Goal: Task Accomplishment & Management: Manage account settings

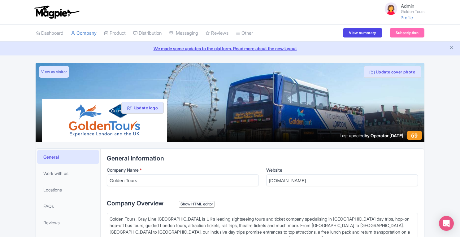
scroll to position [281, 0]
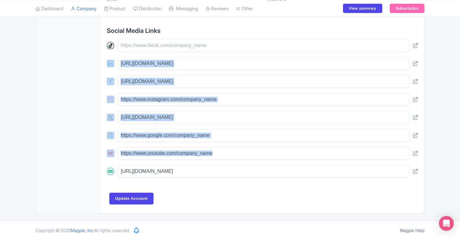
drag, startPoint x: 458, startPoint y: 145, endPoint x: 462, endPoint y: 41, distance: 103.9
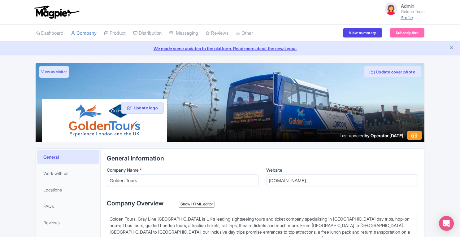
click at [408, 20] on link "Profile" at bounding box center [407, 17] width 12 height 5
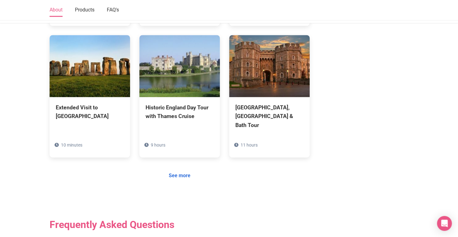
scroll to position [526, 0]
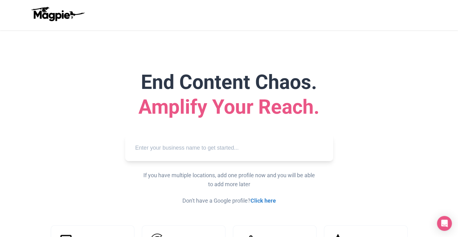
click at [212, 146] on input "text" at bounding box center [229, 147] width 198 height 17
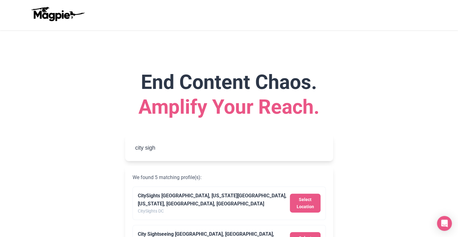
type input "City Sightseeing Glasgow, George Square, Glasgow, UK"
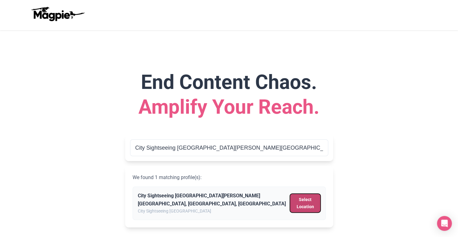
click at [309, 200] on button "Select Location" at bounding box center [305, 203] width 30 height 19
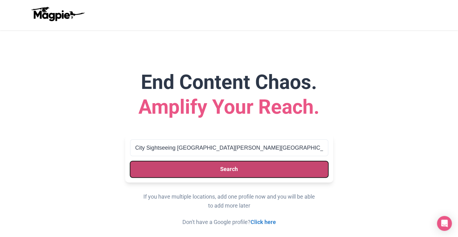
click at [272, 170] on button "Search" at bounding box center [229, 169] width 198 height 16
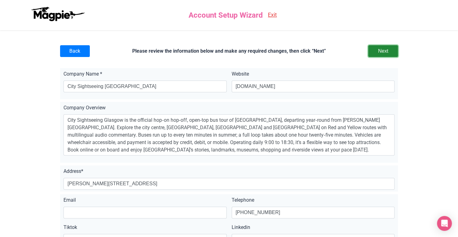
click at [384, 51] on input "Next" at bounding box center [383, 51] width 30 height 12
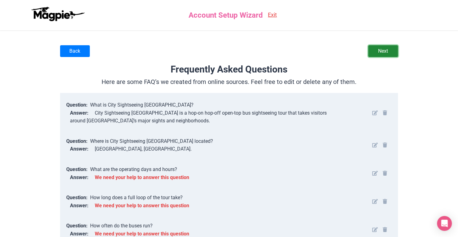
click at [391, 47] on link "Next" at bounding box center [383, 51] width 30 height 12
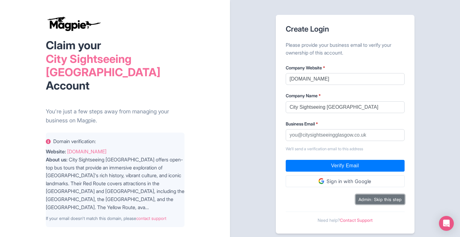
click at [362, 199] on button "Admin: Skip this step" at bounding box center [380, 200] width 49 height 10
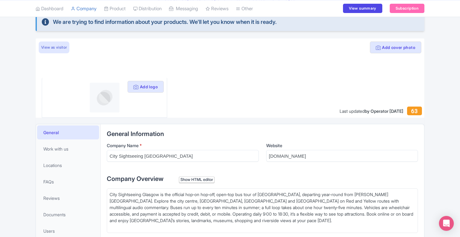
scroll to position [12, 0]
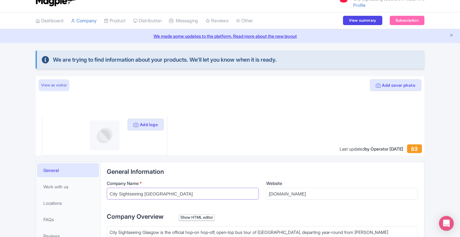
drag, startPoint x: 108, startPoint y: 192, endPoint x: 173, endPoint y: 198, distance: 64.7
click at [173, 198] on input "City Sightseeing [GEOGRAPHIC_DATA]" at bounding box center [183, 194] width 152 height 12
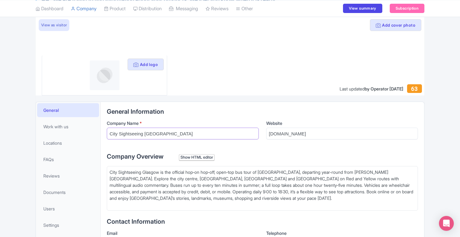
scroll to position [66, 0]
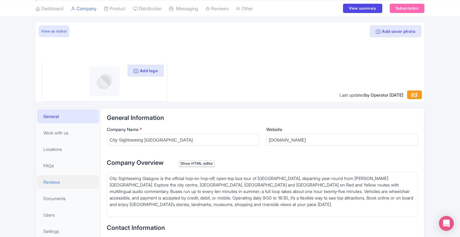
click at [55, 185] on link "Reviews" at bounding box center [68, 182] width 62 height 14
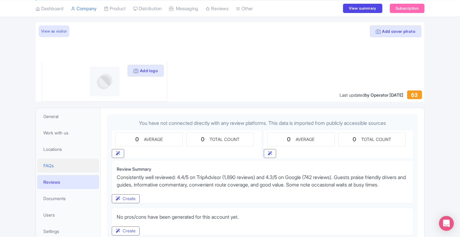
click at [55, 166] on link "FAQs" at bounding box center [68, 166] width 62 height 14
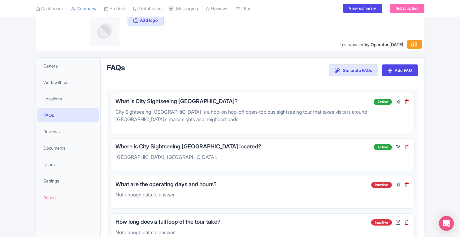
scroll to position [195, 0]
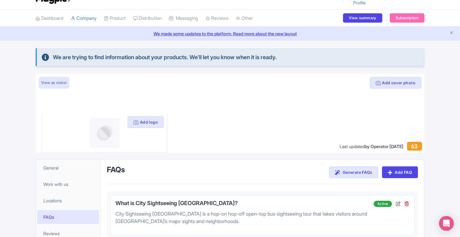
scroll to position [0, 0]
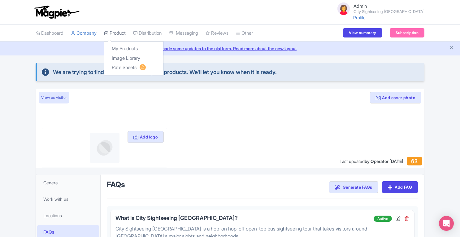
click at [116, 31] on link "Product" at bounding box center [115, 33] width 22 height 17
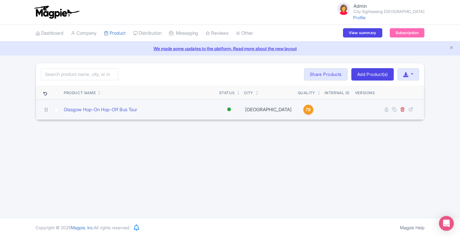
click at [306, 109] on span "78" at bounding box center [308, 109] width 5 height 7
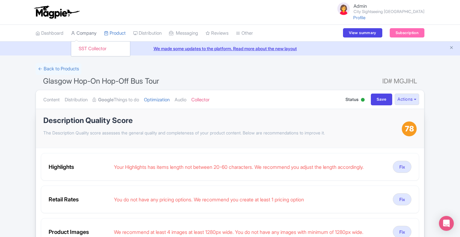
click at [90, 33] on link "Company" at bounding box center [84, 33] width 26 height 17
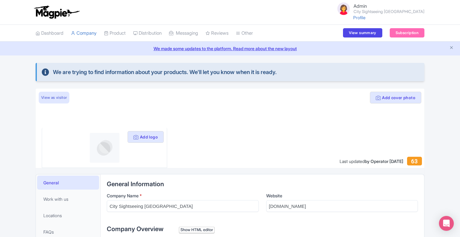
scroll to position [107, 0]
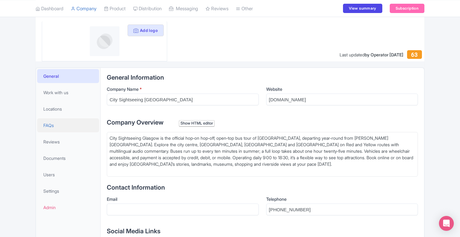
click at [52, 126] on span "FAQs" at bounding box center [48, 125] width 11 height 7
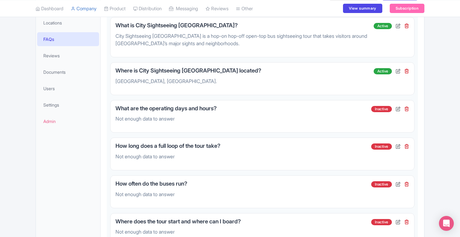
scroll to position [194, 0]
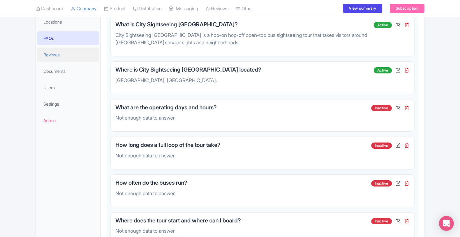
click at [59, 55] on span "Reviews" at bounding box center [51, 54] width 16 height 7
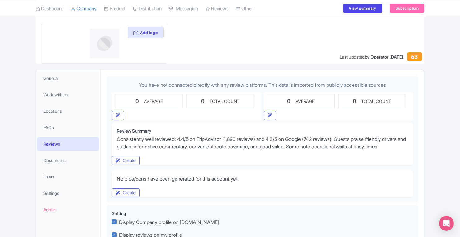
scroll to position [105, 0]
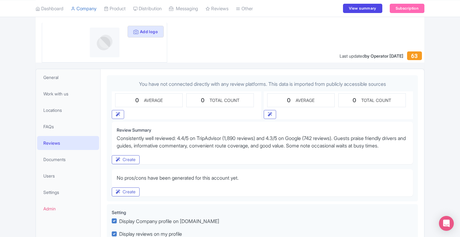
click at [452, 100] on div "We are trying to find information about your products. We'll let you know when …" at bounding box center [230, 109] width 460 height 302
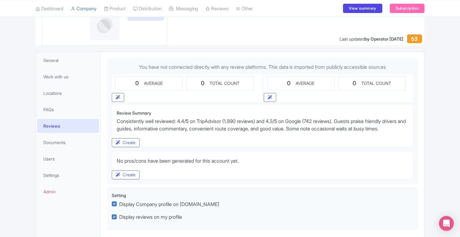
scroll to position [0, 0]
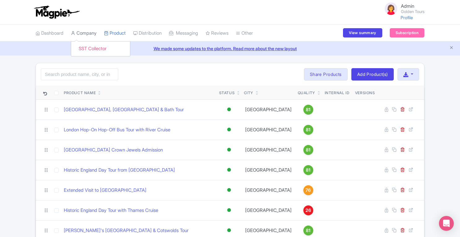
click at [94, 31] on link "Company" at bounding box center [84, 33] width 26 height 17
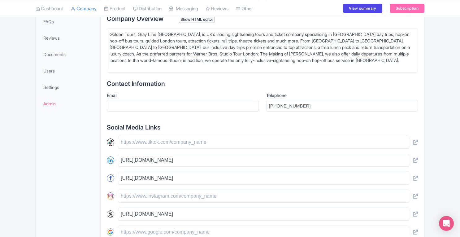
scroll to position [189, 0]
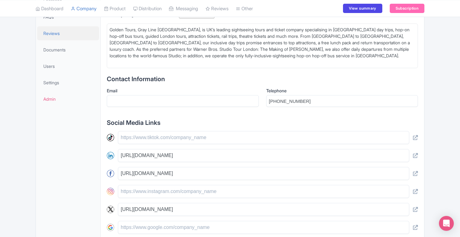
click at [50, 34] on span "Reviews" at bounding box center [51, 33] width 16 height 7
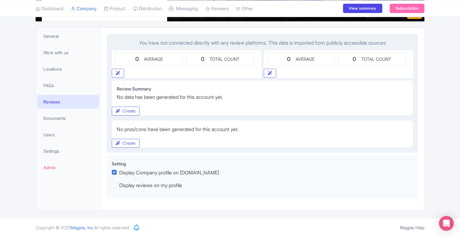
scroll to position [120, 0]
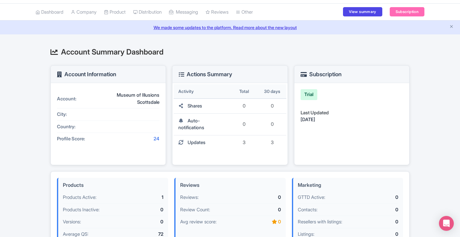
scroll to position [12, 0]
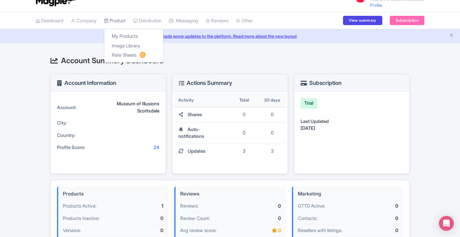
click at [118, 21] on link "Product" at bounding box center [115, 20] width 22 height 17
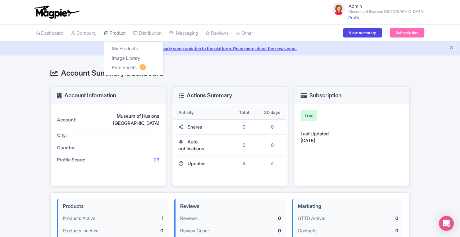
click at [117, 32] on link "Product" at bounding box center [115, 33] width 22 height 17
click at [126, 31] on link "Product" at bounding box center [115, 33] width 22 height 17
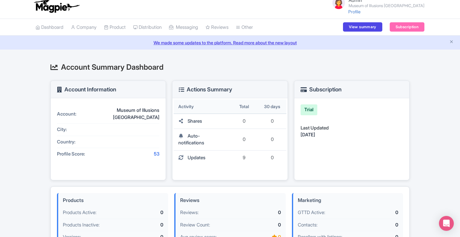
scroll to position [5, 0]
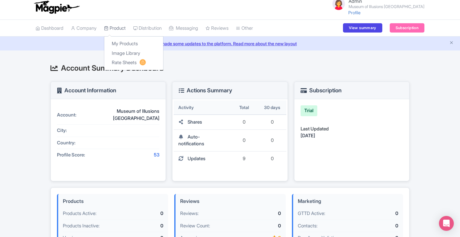
click at [126, 26] on link "Product" at bounding box center [115, 28] width 22 height 17
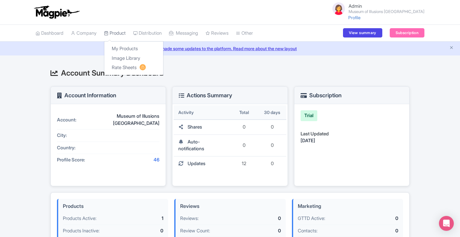
click at [124, 33] on link "Product" at bounding box center [115, 33] width 22 height 17
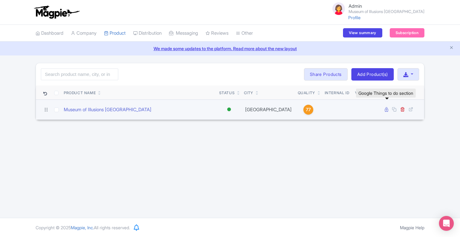
click at [388, 110] on icon at bounding box center [386, 109] width 3 height 5
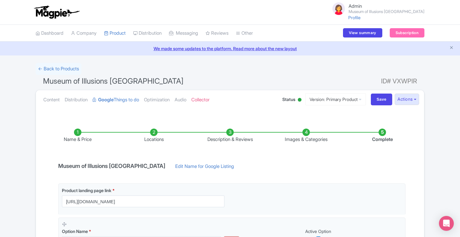
scroll to position [158, 0]
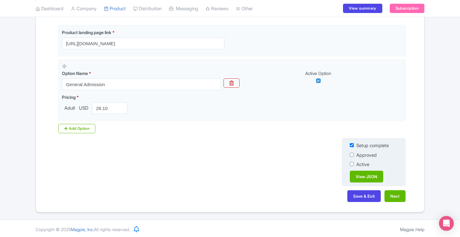
click at [351, 154] on input "checkbox" at bounding box center [352, 155] width 4 height 4
checkbox input "true"
click at [352, 163] on input "checkbox" at bounding box center [352, 164] width 4 height 4
checkbox input "true"
click at [359, 196] on button "Save & Exit" at bounding box center [364, 196] width 33 height 12
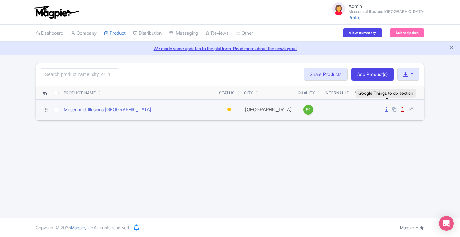
click at [389, 111] on icon at bounding box center [386, 109] width 3 height 5
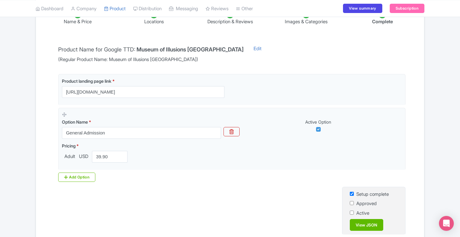
scroll to position [139, 0]
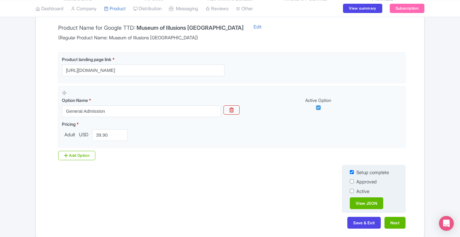
click at [352, 179] on input "checkbox" at bounding box center [352, 181] width 4 height 4
checkbox input "true"
click at [351, 190] on input "checkbox" at bounding box center [352, 191] width 4 height 4
checkbox input "true"
click at [356, 222] on button "Save & Exit" at bounding box center [364, 223] width 33 height 12
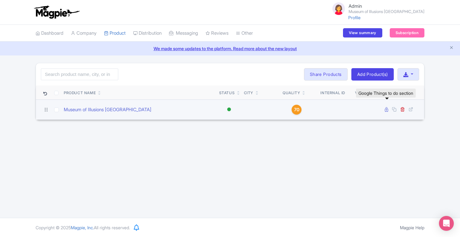
click at [386, 110] on icon at bounding box center [386, 109] width 3 height 5
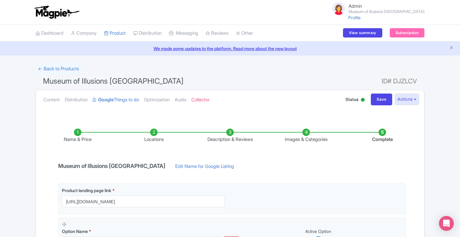
scroll to position [158, 0]
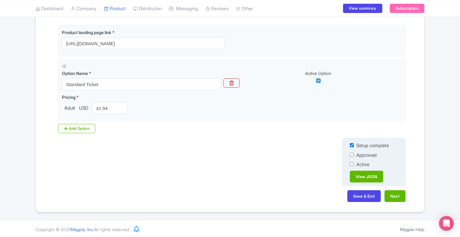
click at [352, 154] on input "checkbox" at bounding box center [352, 155] width 4 height 4
checkbox input "true"
click at [352, 164] on input "checkbox" at bounding box center [352, 164] width 4 height 4
checkbox input "true"
click at [360, 192] on button "Save & Exit" at bounding box center [364, 196] width 33 height 12
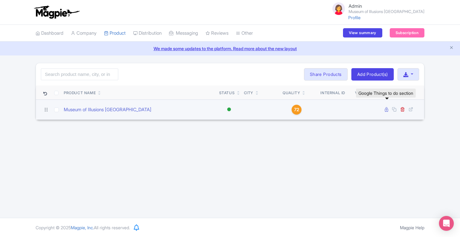
click at [386, 109] on icon at bounding box center [386, 109] width 3 height 5
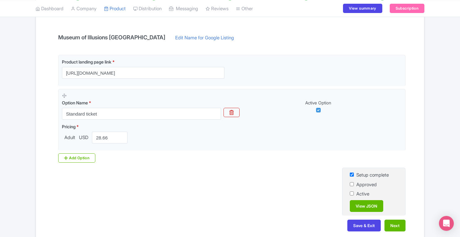
scroll to position [129, 0]
click at [353, 184] on input "checkbox" at bounding box center [352, 184] width 4 height 4
checkbox input "true"
click at [352, 193] on input "checkbox" at bounding box center [352, 193] width 4 height 4
checkbox input "true"
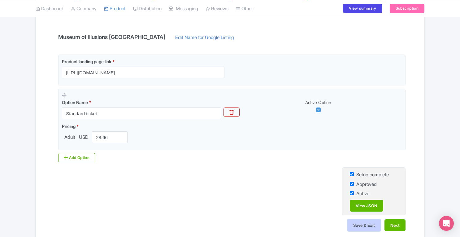
click at [359, 223] on button "Save & Exit" at bounding box center [364, 225] width 33 height 12
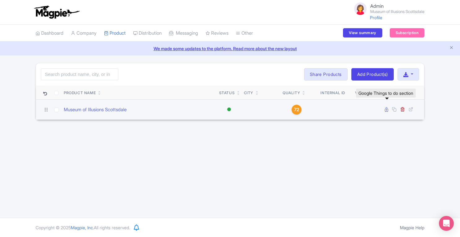
click at [385, 108] on icon at bounding box center [386, 109] width 3 height 5
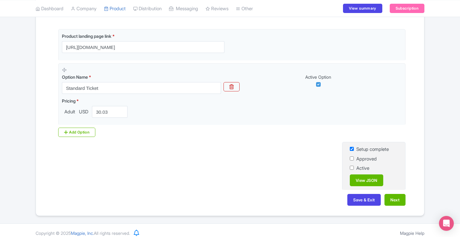
scroll to position [156, 0]
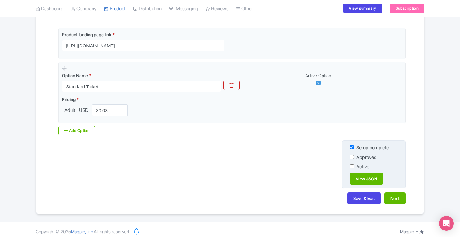
click at [353, 157] on input "checkbox" at bounding box center [352, 157] width 4 height 4
checkbox input "true"
click at [351, 165] on input "checkbox" at bounding box center [352, 166] width 4 height 4
checkbox input "true"
click at [357, 196] on button "Save & Exit" at bounding box center [364, 198] width 33 height 12
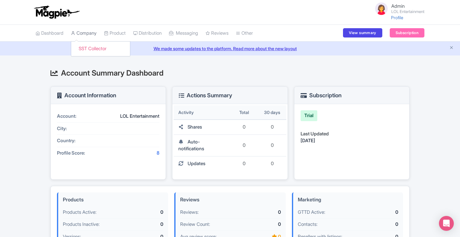
click at [87, 38] on link "Company" at bounding box center [84, 33] width 26 height 17
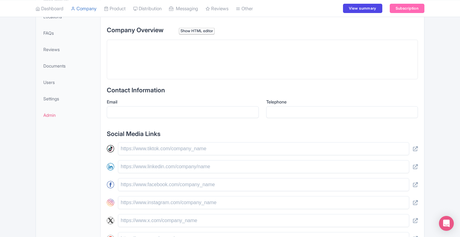
scroll to position [181, 0]
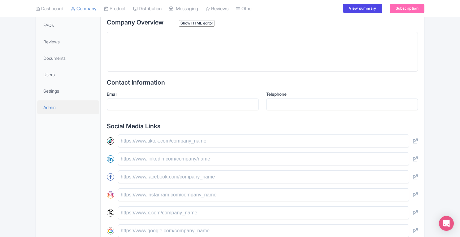
click at [49, 110] on span "Admin" at bounding box center [49, 107] width 12 height 7
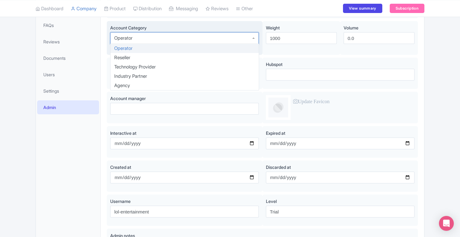
click at [201, 37] on div "Operator" at bounding box center [184, 38] width 149 height 12
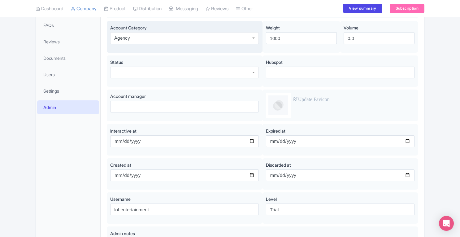
scroll to position [591, 0]
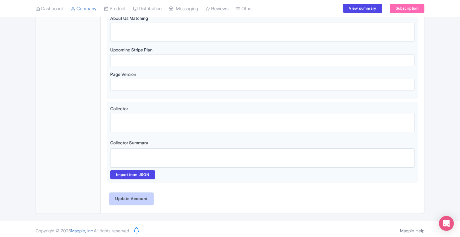
click at [114, 196] on input "Update Account" at bounding box center [131, 199] width 44 height 12
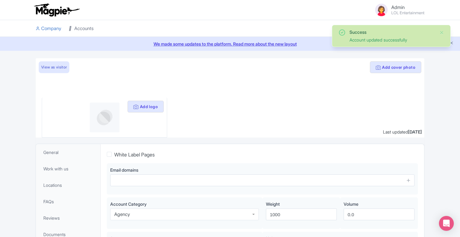
click at [82, 23] on link "Accounts" at bounding box center [81, 28] width 25 height 17
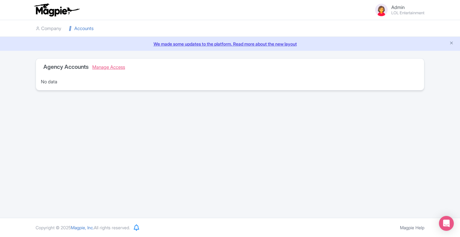
click at [109, 66] on link "Manage Access" at bounding box center [108, 67] width 33 height 6
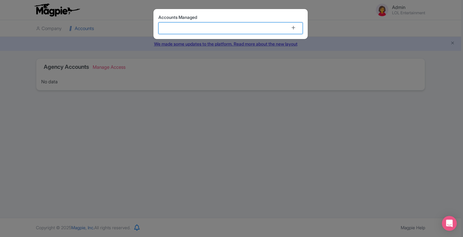
click at [195, 29] on input at bounding box center [230, 28] width 144 height 12
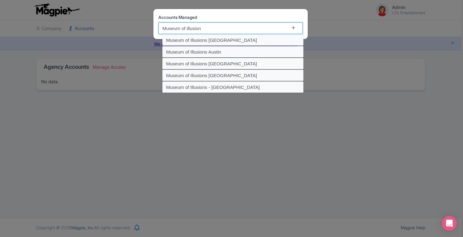
type input "Museum of illusions"
drag, startPoint x: 163, startPoint y: 27, endPoint x: 208, endPoint y: 26, distance: 44.6
click at [208, 26] on input "Museum of illusions" at bounding box center [230, 28] width 144 height 12
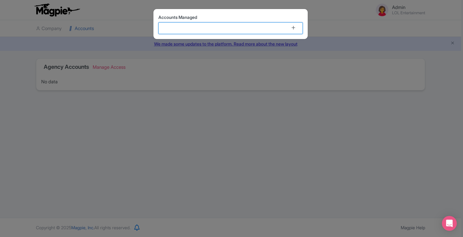
paste input "Museum of illusions"
click at [163, 27] on input "Museum of illusions c" at bounding box center [230, 28] width 144 height 12
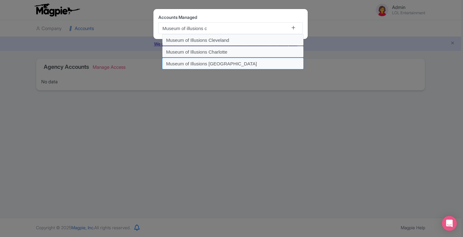
click at [214, 63] on input "Museum of Illusions Chicago" at bounding box center [233, 64] width 142 height 12
type input "Museum of Illusions Chicago"
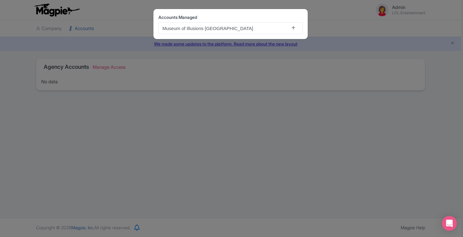
click at [293, 28] on icon at bounding box center [293, 27] width 3 height 5
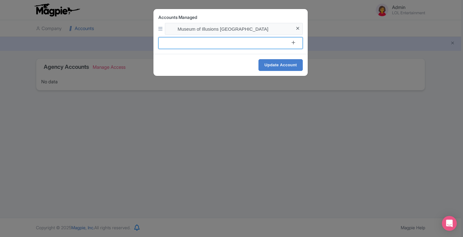
click at [249, 42] on input at bounding box center [230, 43] width 144 height 12
paste input "Museum of illusions"
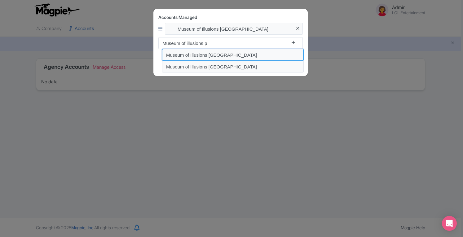
click at [237, 54] on input "Museum of Illusions Philadelphia" at bounding box center [233, 55] width 142 height 12
type input "Museum of Illusions [GEOGRAPHIC_DATA]"
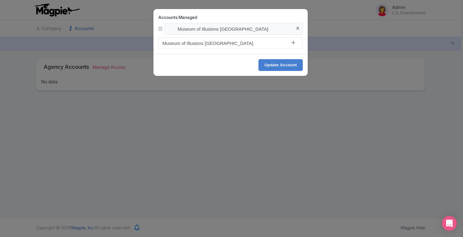
click at [292, 42] on icon at bounding box center [293, 42] width 3 height 5
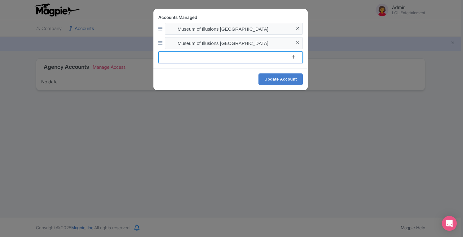
click at [256, 59] on input at bounding box center [230, 57] width 144 height 12
paste input "Museum of illusions"
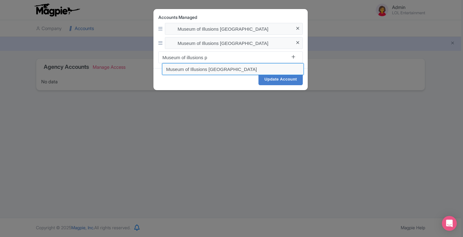
click at [239, 70] on input "Museum of Illusions Pittsburgh" at bounding box center [233, 69] width 142 height 12
type input "Museum of Illusions Pittsburgh"
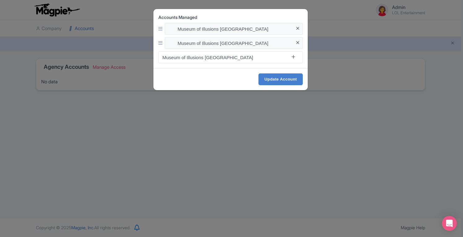
click at [293, 58] on icon at bounding box center [293, 57] width 3 height 5
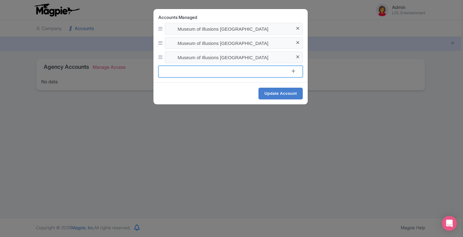
click at [251, 73] on input at bounding box center [230, 72] width 144 height 12
paste input "Museum of illusions"
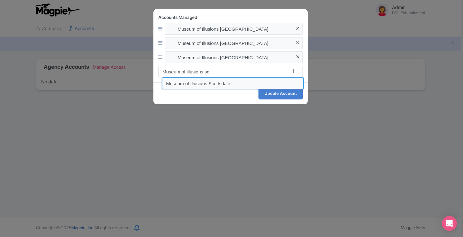
click at [234, 82] on input "Museum of Illusions Scottsdale" at bounding box center [233, 83] width 142 height 12
type input "Museum of Illusions Scottsdale"
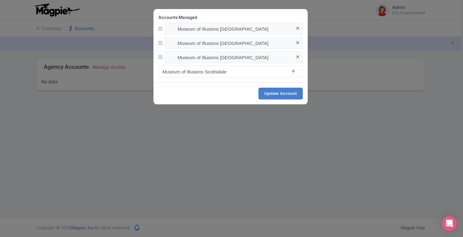
click at [293, 69] on icon at bounding box center [293, 71] width 3 height 5
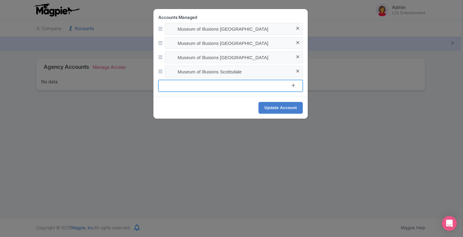
click at [257, 82] on input at bounding box center [230, 86] width 144 height 12
type input "C"
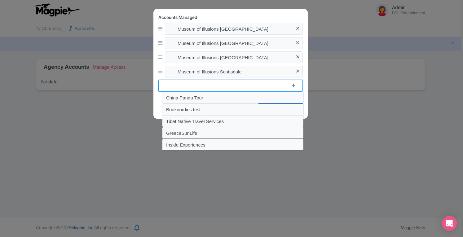
paste input "Museum of illusions"
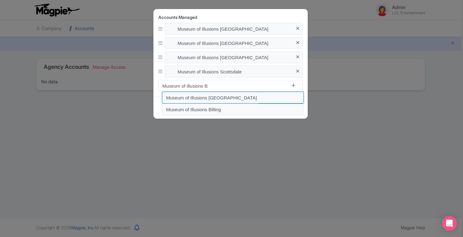
click at [237, 98] on input "Museum of Illusions Boston" at bounding box center [233, 98] width 142 height 12
type input "Museum of Illusions Boston"
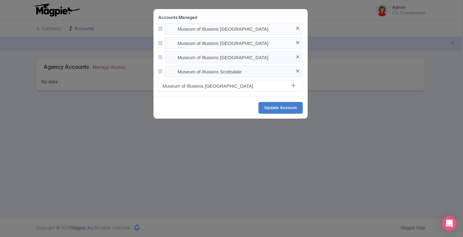
click at [293, 85] on icon at bounding box center [293, 85] width 3 height 5
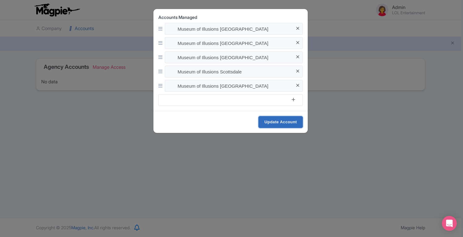
click at [287, 121] on input "Update Account" at bounding box center [280, 122] width 44 height 12
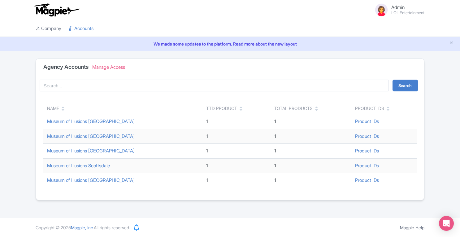
click at [57, 28] on link "Company" at bounding box center [49, 28] width 26 height 17
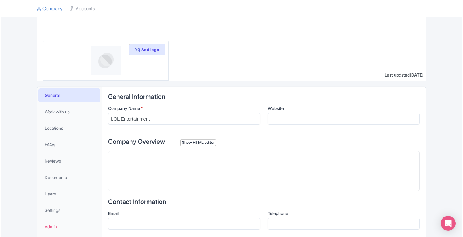
scroll to position [67, 0]
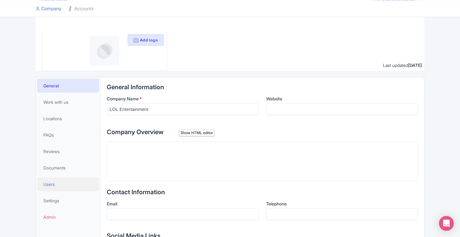
click at [64, 183] on link "Users" at bounding box center [68, 184] width 62 height 14
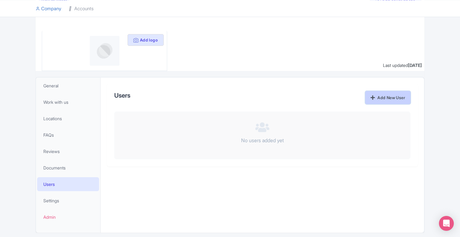
click at [380, 95] on link "Add New User" at bounding box center [388, 97] width 45 height 13
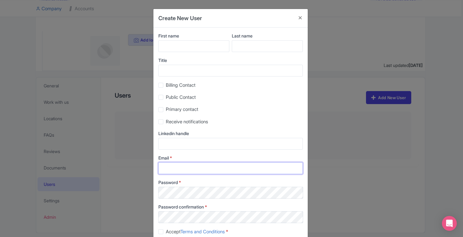
click at [205, 170] on input "Email *" at bounding box center [230, 168] width 144 height 12
paste input "stacy.stec@lolentertainment.com"
type input "stacy.stec@lolentertainment.com"
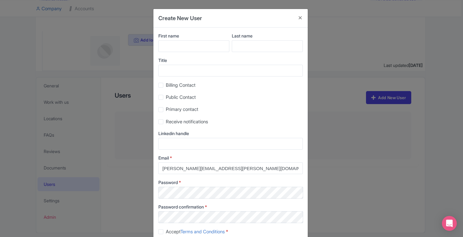
click at [166, 232] on label "Accept Terms and Conditions *" at bounding box center [197, 231] width 62 height 7
click at [166, 232] on input "Accept Terms and Conditions *" at bounding box center [168, 230] width 4 height 4
checkbox input "true"
click at [188, 48] on input "First name" at bounding box center [193, 46] width 71 height 12
type input "Stacy"
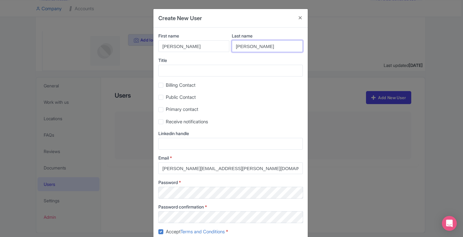
type input "Stec"
click at [183, 65] on input "Title" at bounding box center [230, 71] width 144 height 12
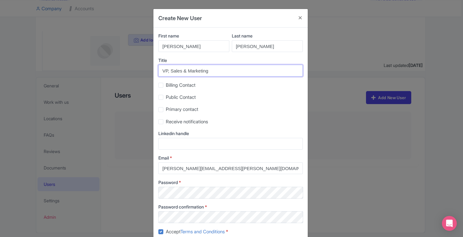
scroll to position [39, 0]
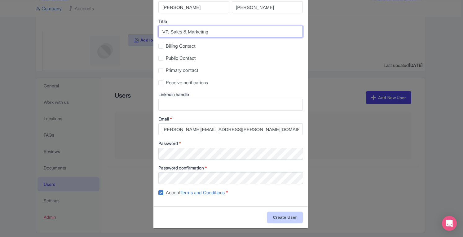
type input "VP, Sales & Marketing"
click at [294, 216] on input "Create User" at bounding box center [285, 218] width 36 height 12
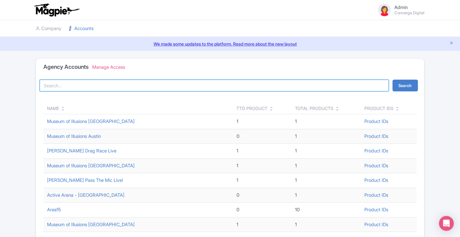
click at [172, 83] on input "search" at bounding box center [215, 86] width 350 height 12
type input "[GEOGRAPHIC_DATA]"
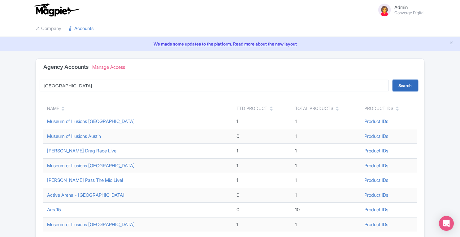
click at [406, 81] on button "Search" at bounding box center [405, 86] width 25 height 12
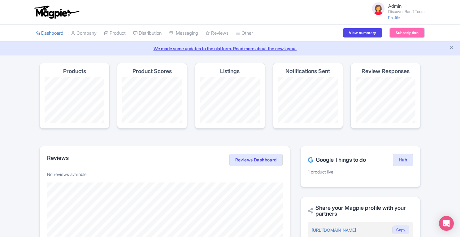
click at [414, 33] on link "Subscription" at bounding box center [407, 32] width 35 height 9
click at [396, 33] on link "Subscription" at bounding box center [407, 32] width 35 height 9
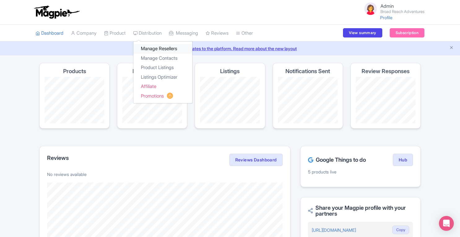
click at [153, 47] on link "Manage Resellers" at bounding box center [163, 49] width 59 height 10
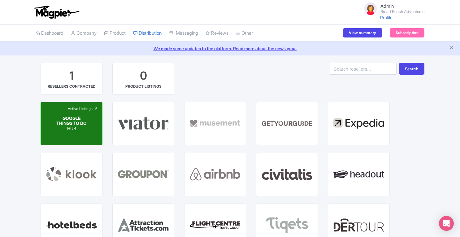
click at [89, 117] on div "Active Listings : 5 GOOGLE THINGS TO DO HUB" at bounding box center [71, 123] width 61 height 43
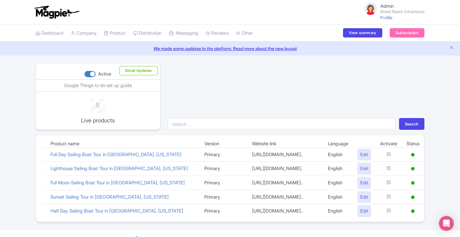
click at [86, 74] on div at bounding box center [90, 74] width 11 height 6
click at [86, 74] on input "Active" at bounding box center [87, 74] width 4 height 4
checkbox input "false"
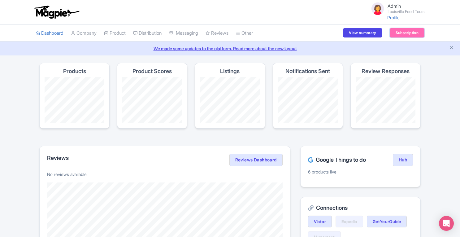
click at [400, 36] on link "Subscription" at bounding box center [407, 32] width 35 height 9
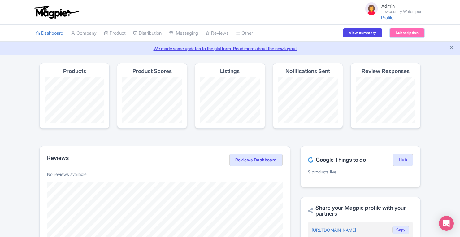
click at [407, 35] on link "Subscription" at bounding box center [407, 32] width 35 height 9
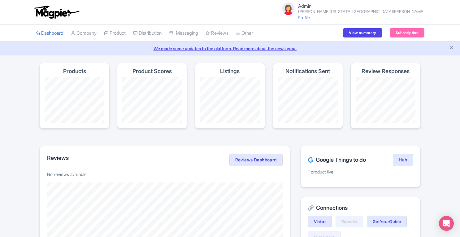
click at [397, 38] on li "Subscription" at bounding box center [407, 33] width 42 height 17
click at [397, 32] on link "Subscription" at bounding box center [407, 32] width 35 height 9
